Goal: Check status: Check status

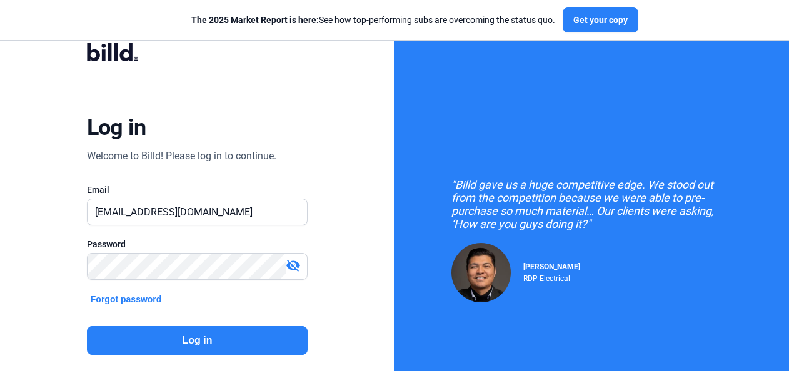
click at [193, 343] on button "Log in" at bounding box center [197, 340] width 221 height 29
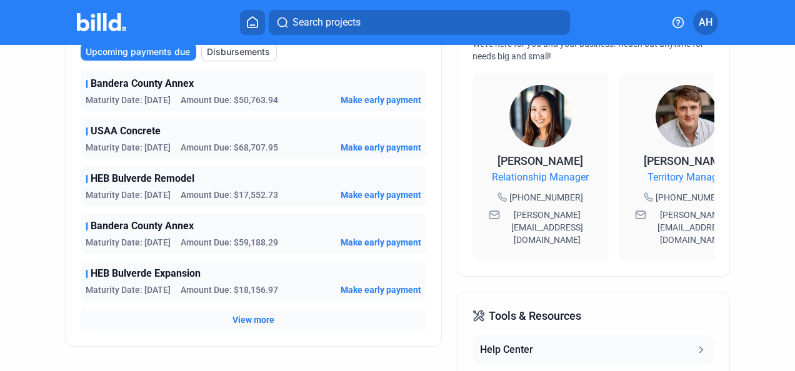
scroll to position [375, 0]
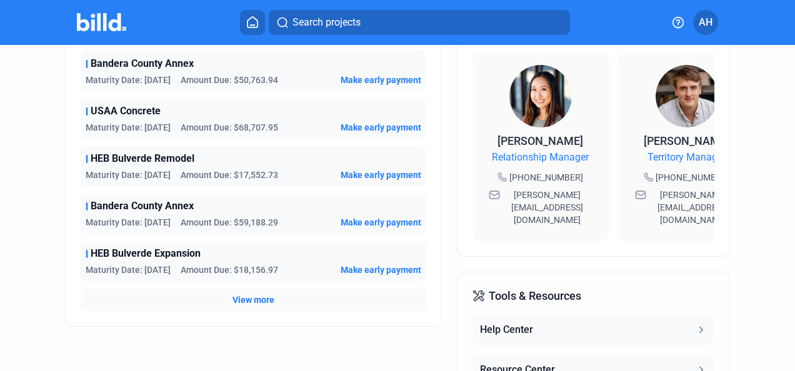
click at [255, 301] on span "View more" at bounding box center [254, 300] width 42 height 13
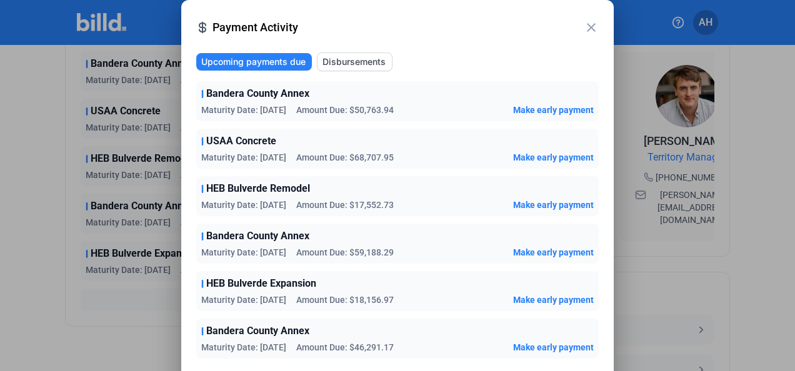
click at [596, 26] on mat-icon "close" at bounding box center [591, 27] width 15 height 15
